Goal: Information Seeking & Learning: Check status

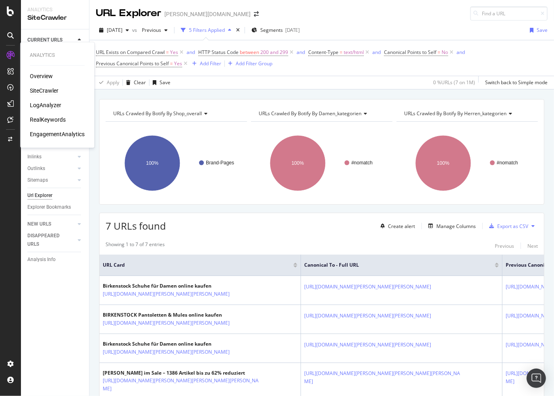
click at [50, 104] on div "LogAnalyzer" at bounding box center [45, 105] width 31 height 8
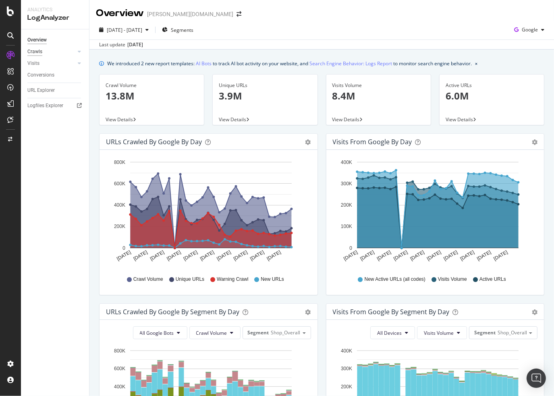
click at [37, 50] on div "Crawls" at bounding box center [34, 52] width 15 height 8
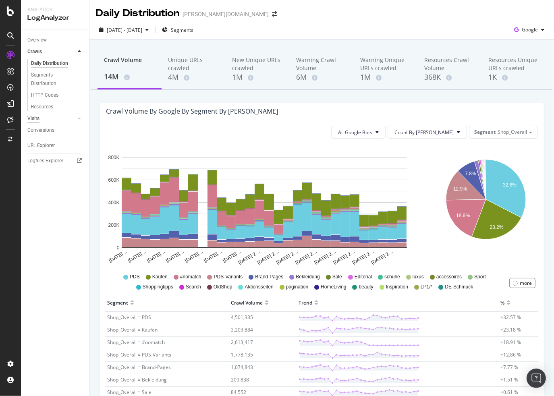
click at [35, 121] on div "Visits" at bounding box center [33, 119] width 12 height 8
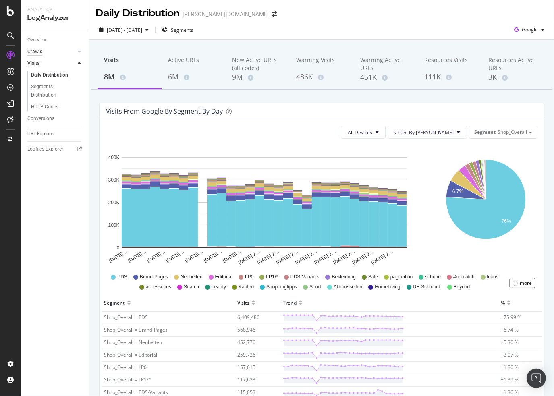
click at [36, 51] on div "Crawls" at bounding box center [34, 52] width 15 height 8
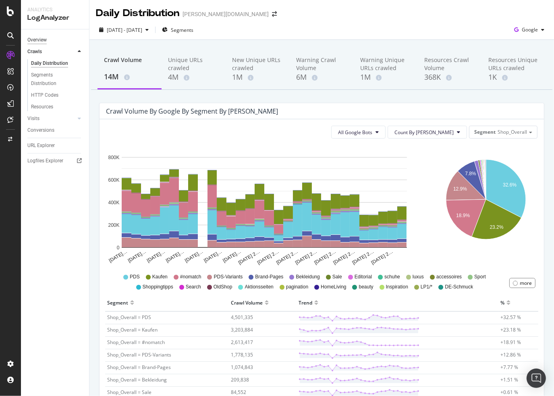
click at [33, 40] on div "Overview" at bounding box center [36, 40] width 19 height 8
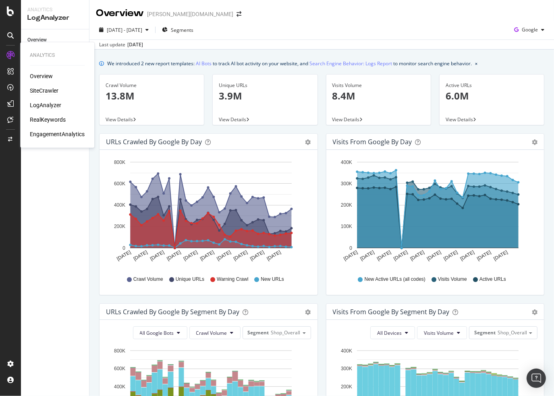
click at [55, 93] on div "SiteCrawler" at bounding box center [44, 91] width 29 height 8
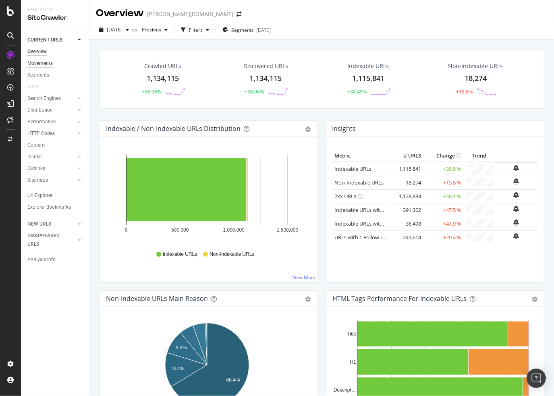
click at [37, 65] on div "Movements" at bounding box center [39, 63] width 25 height 8
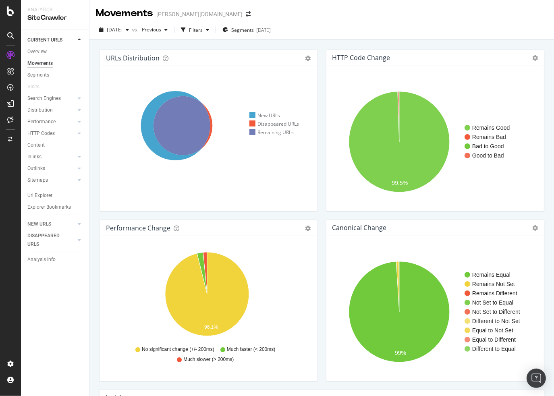
click at [206, 68] on div "Hold CTRL while clicking to filter the report. New URLs Disappeared URLs Remain…" at bounding box center [209, 138] width 218 height 145
click at [39, 51] on div "Overview" at bounding box center [36, 52] width 19 height 8
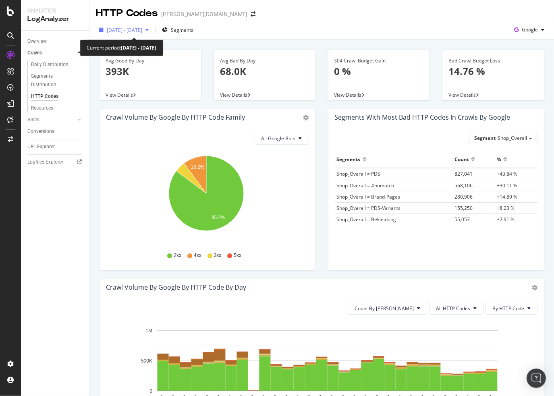
click at [142, 30] on span "[DATE] - [DATE]" at bounding box center [124, 30] width 35 height 7
click at [377, 38] on div "[DATE] - [DATE] Segments Google" at bounding box center [322, 31] width 465 height 16
click at [142, 31] on span "[DATE] - [DATE]" at bounding box center [124, 30] width 35 height 7
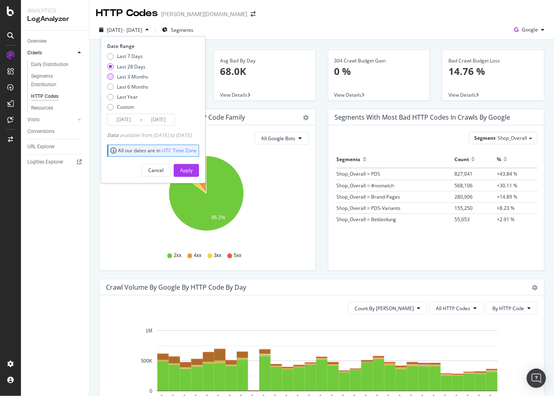
click at [133, 76] on div "Last 3 Months" at bounding box center [132, 76] width 31 height 7
type input "[DATE]"
click at [193, 169] on div "Apply" at bounding box center [186, 170] width 12 height 7
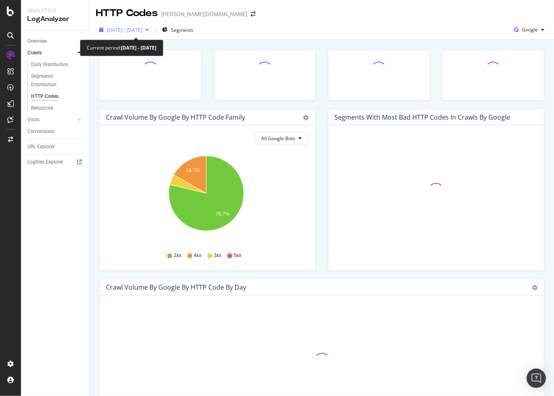
click at [145, 33] on div "[DATE] - [DATE]" at bounding box center [124, 30] width 56 height 12
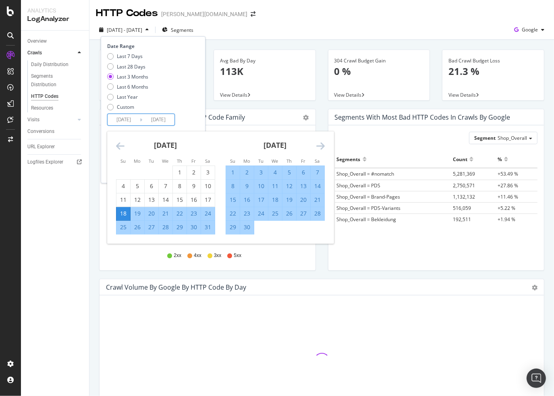
click at [115, 114] on input "[DATE]" at bounding box center [124, 119] width 32 height 11
click at [111, 150] on div "[DATE] 1 2 3 4 5 6 7 8 9 10 11 12 13 14 15 16 17 18 19 20 21 22 23 24 25 26 27 …" at bounding box center [166, 182] width 110 height 103
click at [116, 150] on icon "Move backward to switch to the previous month." at bounding box center [120, 146] width 8 height 10
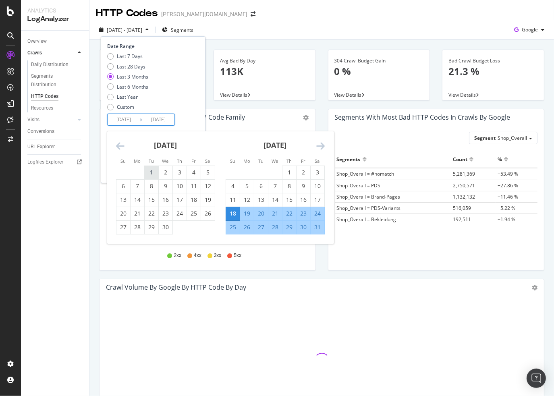
click at [148, 174] on div "1" at bounding box center [152, 173] width 14 height 8
type input "[DATE]"
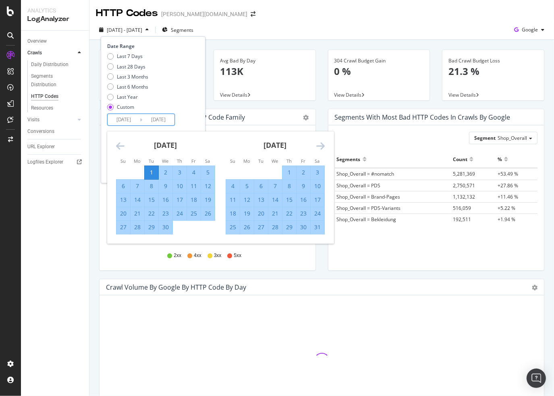
click at [162, 227] on div "30" at bounding box center [166, 227] width 14 height 8
type input "[DATE]"
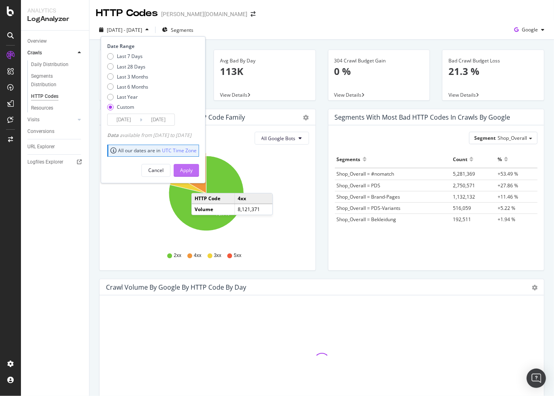
click at [193, 167] on div "Apply" at bounding box center [186, 170] width 12 height 7
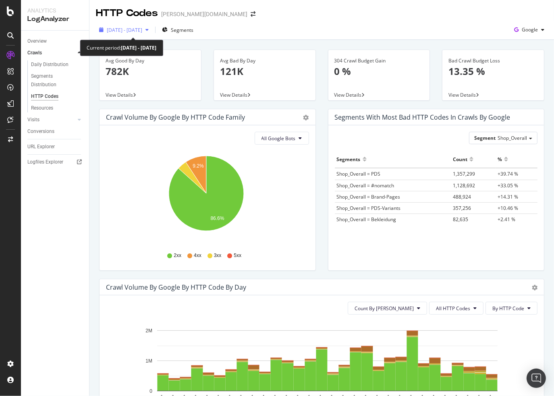
click at [136, 28] on span "[DATE] - [DATE]" at bounding box center [124, 30] width 35 height 7
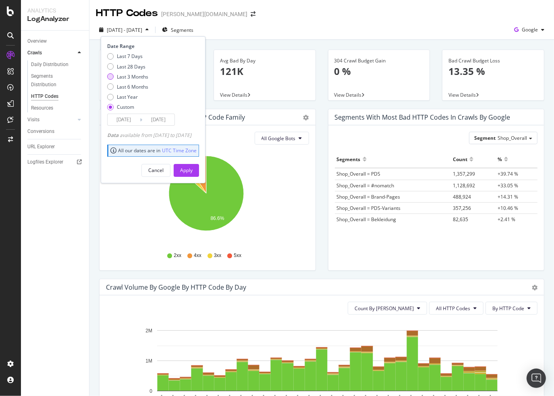
click at [137, 76] on div "Last 3 Months" at bounding box center [132, 76] width 31 height 7
type input "[DATE]"
click at [193, 171] on div "Apply" at bounding box center [186, 170] width 12 height 7
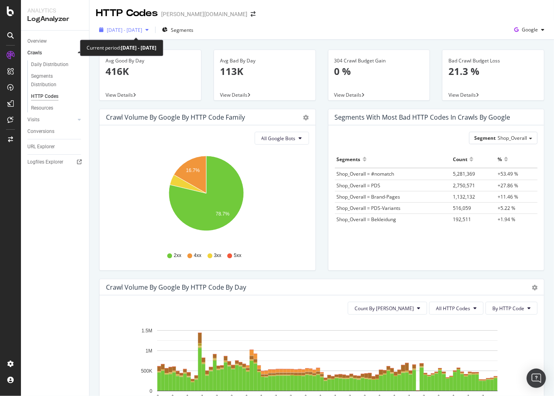
click at [132, 32] on span "[DATE] - [DATE]" at bounding box center [124, 30] width 35 height 7
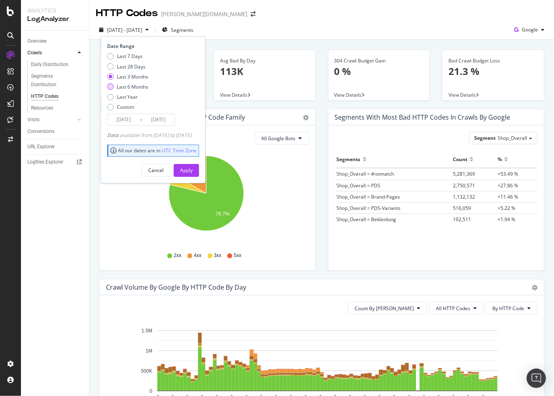
click at [141, 83] on div "Last 6 Months" at bounding box center [132, 86] width 31 height 7
type input "[DATE]"
click at [193, 167] on div "Apply" at bounding box center [186, 170] width 12 height 7
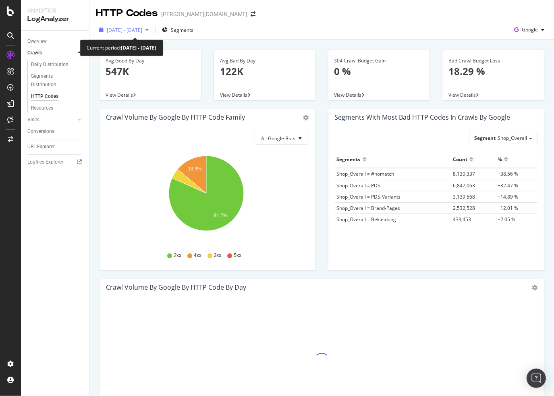
click at [135, 31] on span "[DATE] - [DATE]" at bounding box center [124, 30] width 35 height 7
click at [274, 38] on div "[DATE] - [DATE] Segments Google" at bounding box center [322, 31] width 465 height 16
click at [462, 94] on span "View Details" at bounding box center [462, 95] width 27 height 7
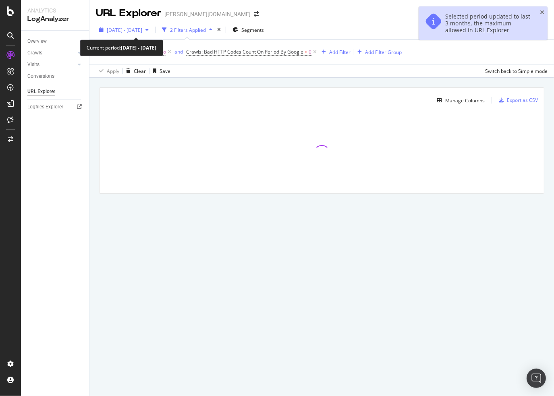
click at [142, 31] on span "[DATE] - [DATE]" at bounding box center [124, 30] width 35 height 7
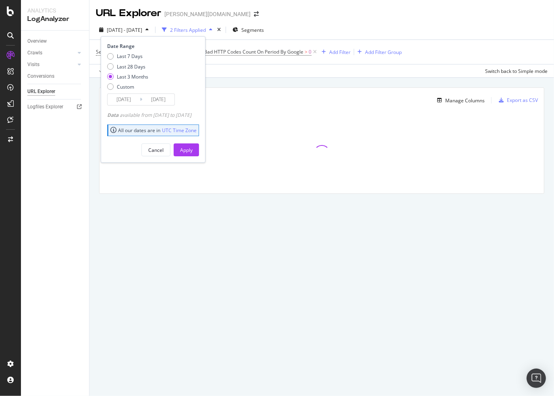
click at [142, 31] on span "[DATE] - [DATE]" at bounding box center [124, 30] width 35 height 7
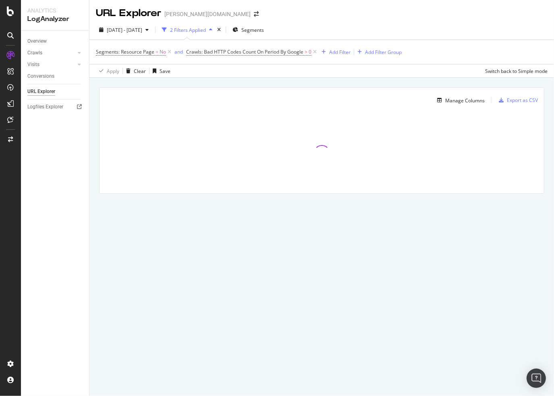
click at [167, 31] on icon "button" at bounding box center [164, 29] width 5 height 5
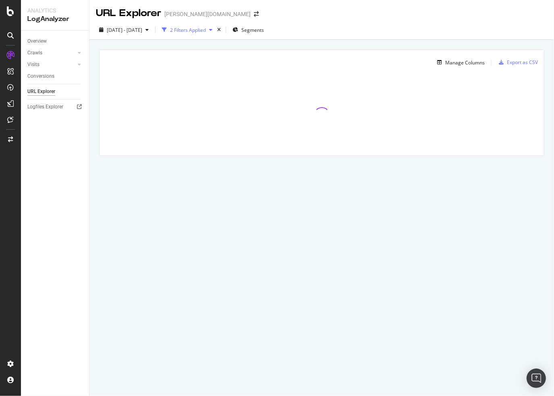
click at [167, 31] on icon "button" at bounding box center [164, 29] width 5 height 5
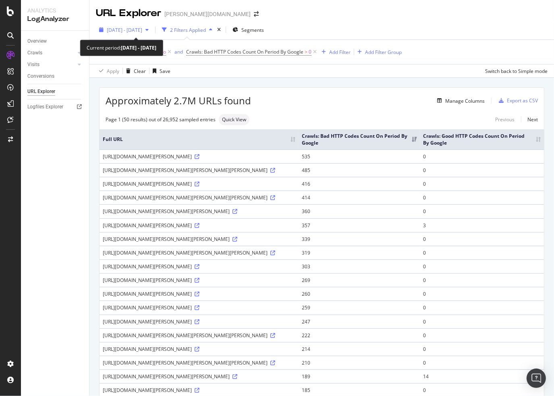
click at [142, 29] on span "[DATE] - [DATE]" at bounding box center [124, 30] width 35 height 7
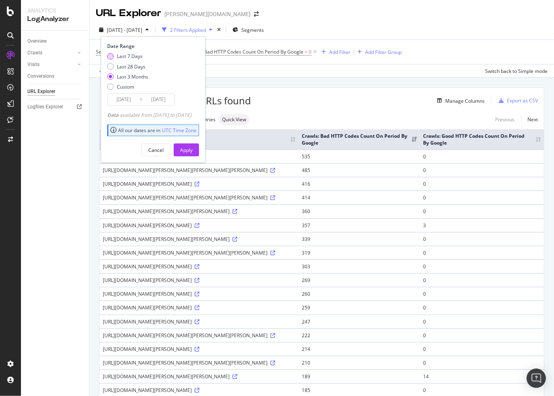
click at [134, 58] on div "Last 7 Days" at bounding box center [130, 56] width 26 height 7
click at [132, 67] on div "Last 28 Days" at bounding box center [131, 66] width 29 height 7
type input "[DATE]"
click at [199, 143] on div "Cancel Apply" at bounding box center [153, 146] width 92 height 19
click at [199, 146] on button "Apply" at bounding box center [186, 150] width 25 height 13
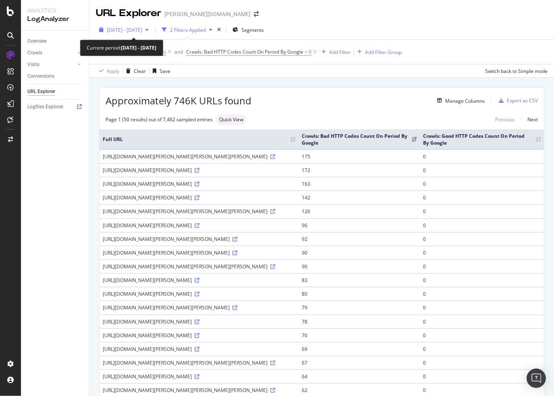
click at [142, 27] on span "[DATE] - [DATE]" at bounding box center [124, 30] width 35 height 7
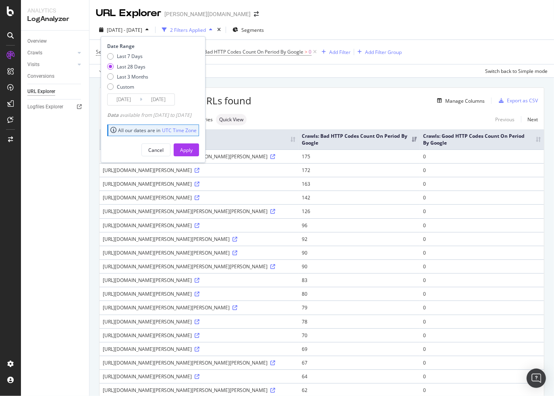
click at [165, 104] on input "[DATE]" at bounding box center [158, 99] width 32 height 11
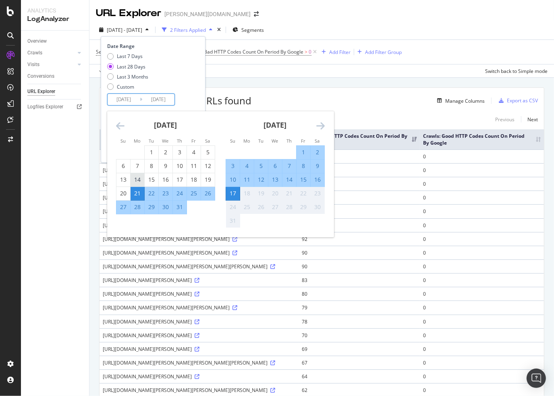
click at [140, 179] on div "14" at bounding box center [138, 180] width 14 height 8
type input "[DATE]"
click at [237, 177] on div "10" at bounding box center [233, 180] width 14 height 8
type input "[DATE]"
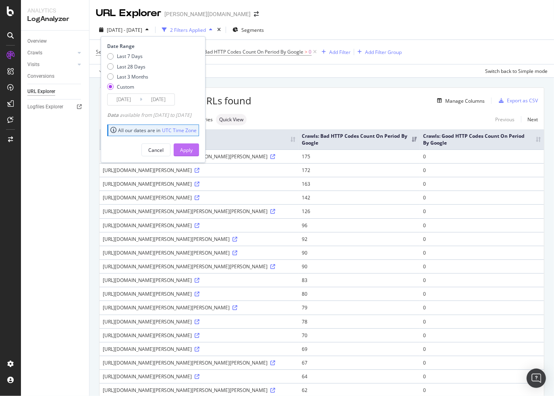
click at [193, 150] on div "Apply" at bounding box center [186, 150] width 12 height 7
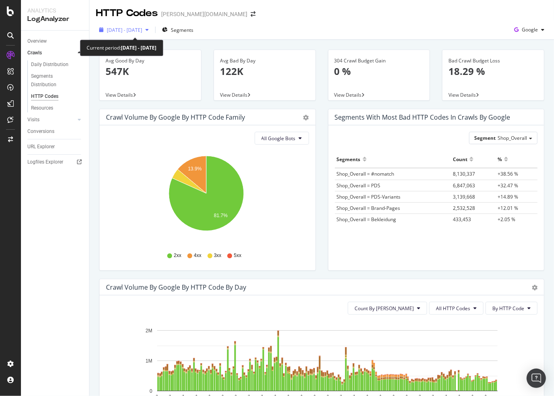
click at [142, 32] on span "[DATE] - [DATE]" at bounding box center [124, 30] width 35 height 7
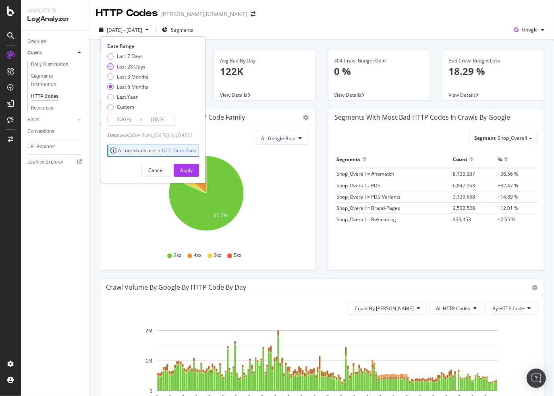
click at [135, 65] on div "Last 28 Days" at bounding box center [131, 66] width 29 height 7
type input "[DATE]"
click at [193, 173] on div "Apply" at bounding box center [186, 170] width 12 height 7
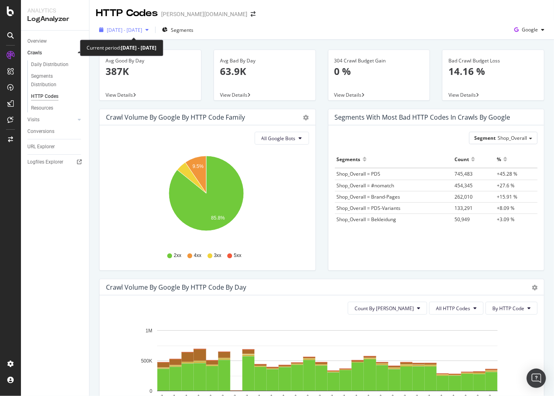
click at [152, 26] on div "[DATE] - [DATE]" at bounding box center [124, 30] width 56 height 12
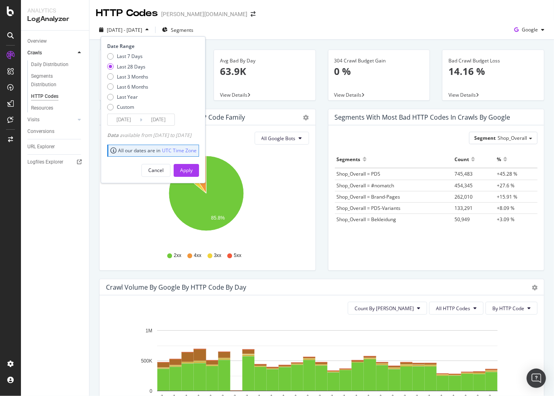
click at [152, 123] on input "[DATE]" at bounding box center [158, 119] width 32 height 11
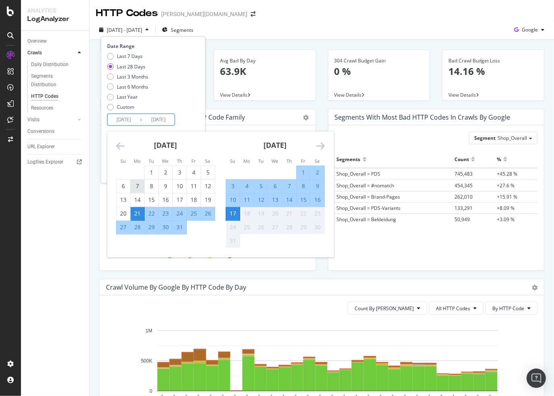
click at [133, 188] on div "7" at bounding box center [138, 186] width 14 height 8
type input "[DATE]"
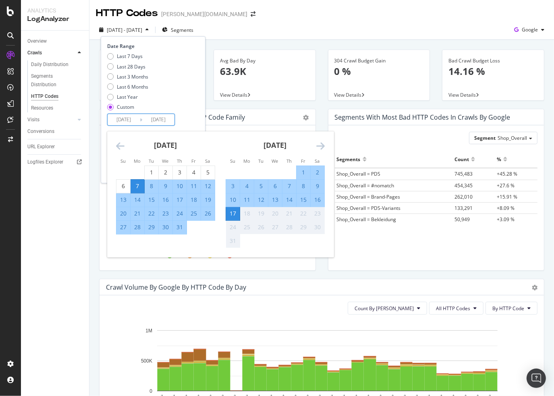
click at [234, 187] on div "3" at bounding box center [233, 186] width 14 height 8
type input "[DATE]"
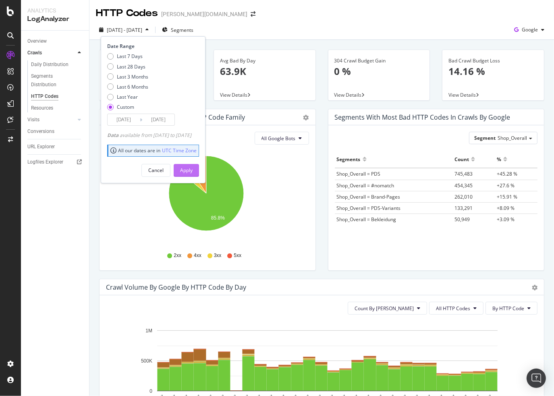
click at [199, 176] on button "Apply" at bounding box center [186, 170] width 25 height 13
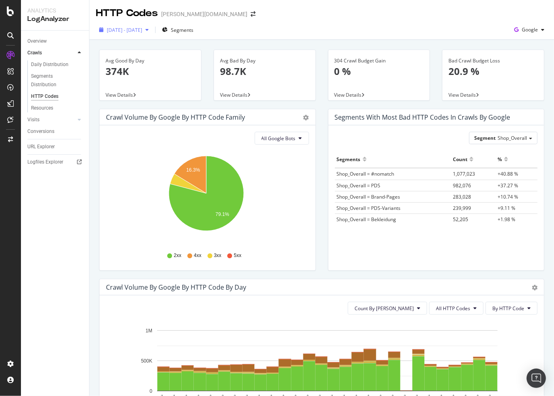
click at [142, 28] on span "[DATE] - [DATE]" at bounding box center [124, 30] width 35 height 7
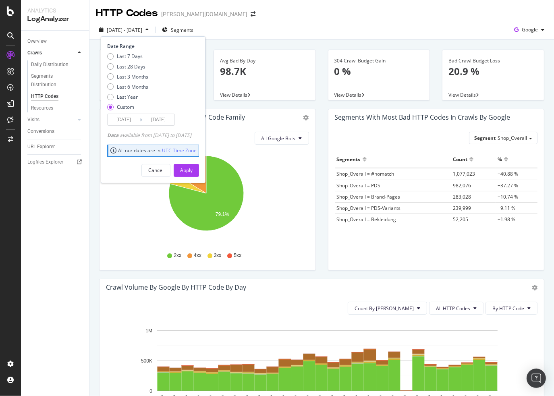
click at [145, 121] on input "[DATE]" at bounding box center [158, 119] width 32 height 11
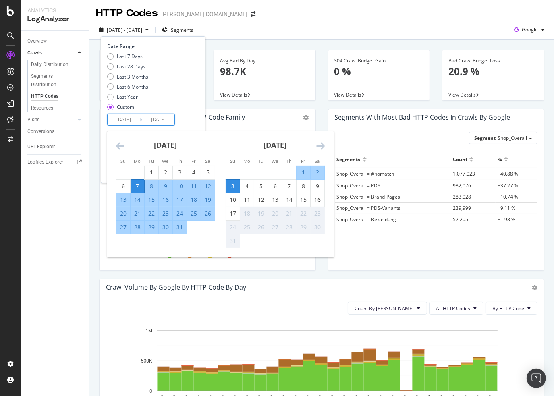
click at [124, 148] on icon "Move backward to switch to the previous month." at bounding box center [120, 146] width 8 height 10
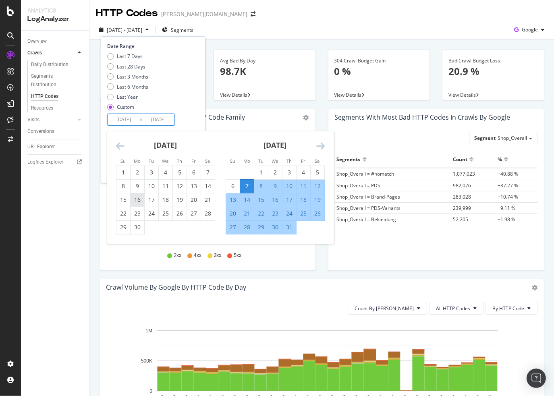
click at [141, 200] on div "16" at bounding box center [138, 200] width 14 height 8
type input "[DATE]"
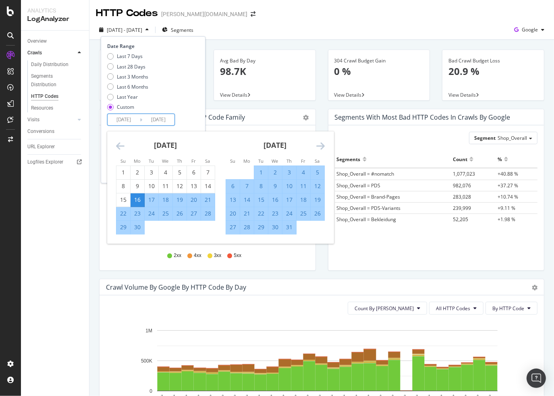
click at [250, 212] on div "21" at bounding box center [247, 214] width 14 height 8
type input "[DATE]"
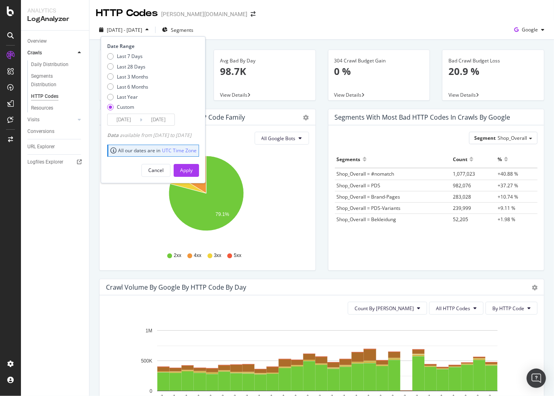
click at [185, 169] on div "Cancel Apply" at bounding box center [153, 167] width 92 height 19
click at [190, 171] on button "Apply" at bounding box center [186, 170] width 25 height 13
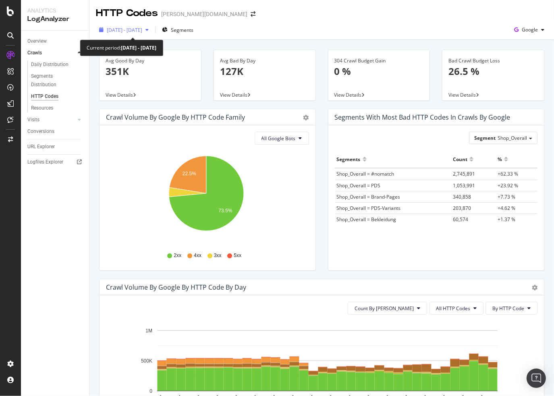
click at [116, 28] on span "[DATE] - [DATE]" at bounding box center [124, 30] width 35 height 7
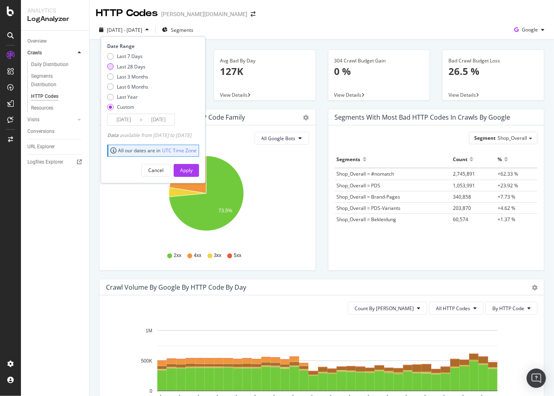
click at [134, 65] on div "Last 28 Days" at bounding box center [131, 66] width 29 height 7
type input "[DATE]"
click at [193, 165] on div "Apply" at bounding box center [186, 171] width 12 height 12
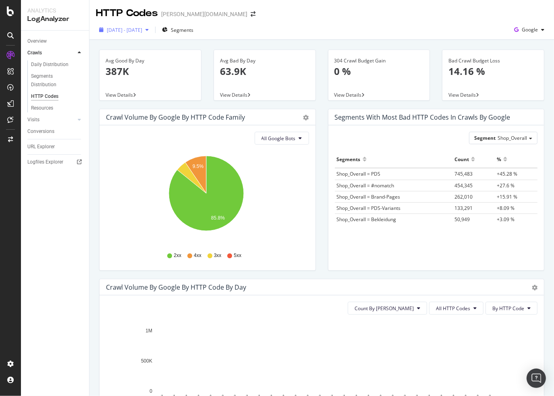
click at [129, 23] on div "[DATE] - [DATE] Segments Google" at bounding box center [322, 30] width 465 height 20
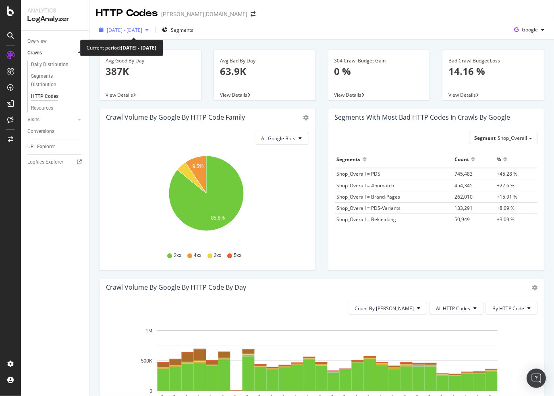
click at [142, 32] on span "[DATE] - [DATE]" at bounding box center [124, 30] width 35 height 7
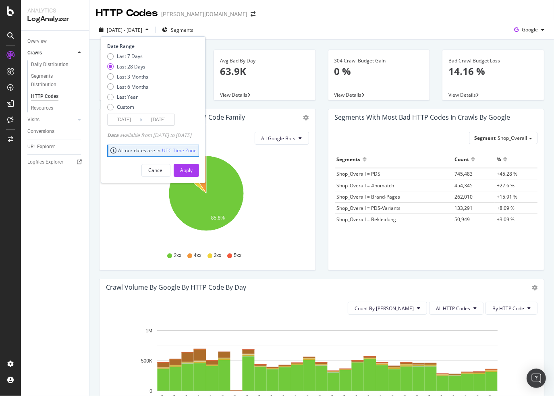
click at [140, 121] on icon at bounding box center [141, 120] width 2 height 8
click at [160, 118] on input "[DATE]" at bounding box center [158, 119] width 32 height 11
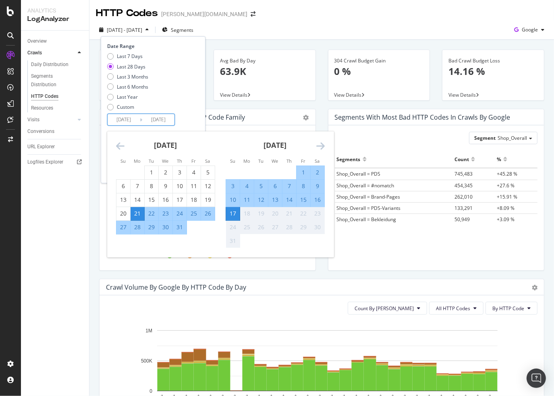
click at [118, 142] on icon "Move backward to switch to the previous month." at bounding box center [120, 146] width 8 height 10
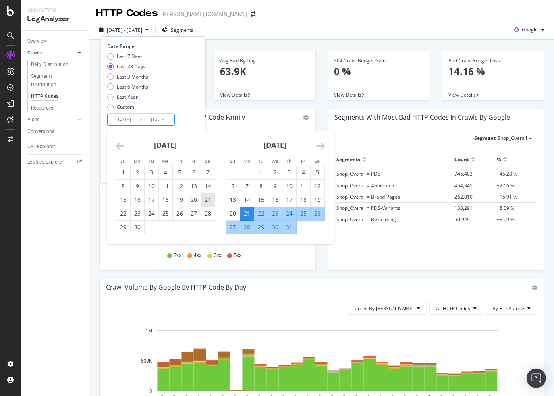
click at [206, 201] on div "21" at bounding box center [208, 200] width 14 height 8
type input "[DATE]"
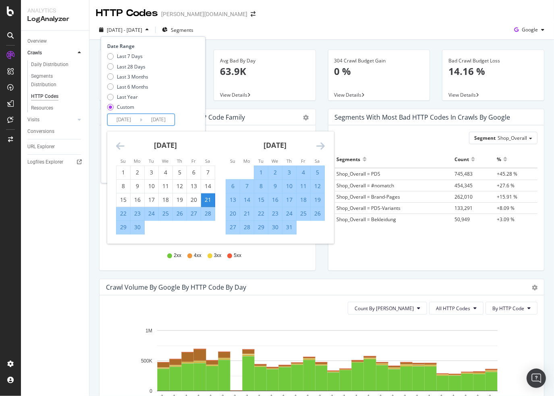
click at [284, 198] on div "17" at bounding box center [290, 200] width 14 height 8
type input "[DATE]"
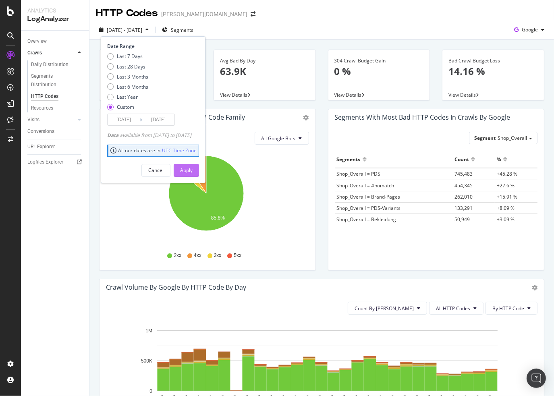
click at [193, 171] on div "Apply" at bounding box center [186, 171] width 12 height 12
